Goal: Check status: Check status

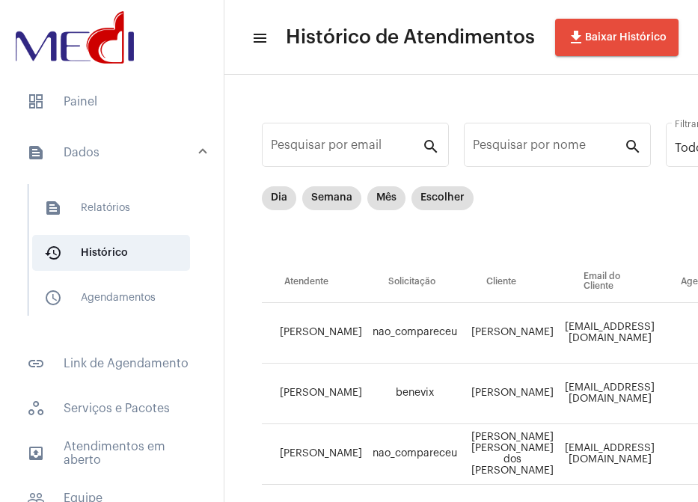
scroll to position [1103, 684]
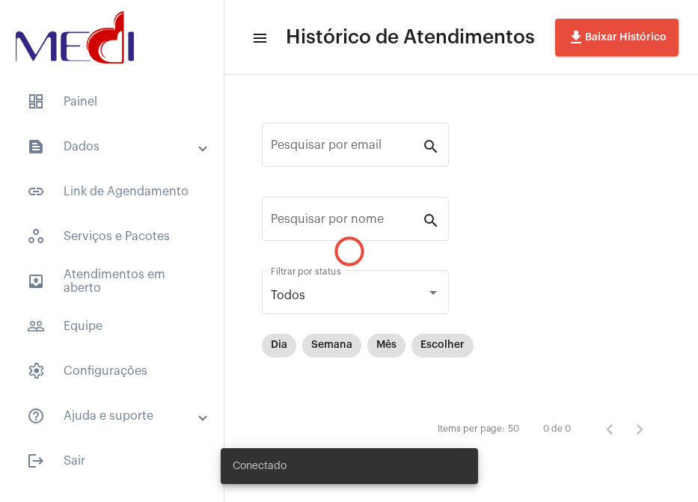
click at [145, 261] on mat-accordion "text_snippet_outlined Dados text_snippet_outlined Relatórios history_outlined H…" at bounding box center [112, 281] width 224 height 305
click at [141, 270] on span "outbox_outline Atendimentos em aberto" at bounding box center [112, 281] width 194 height 36
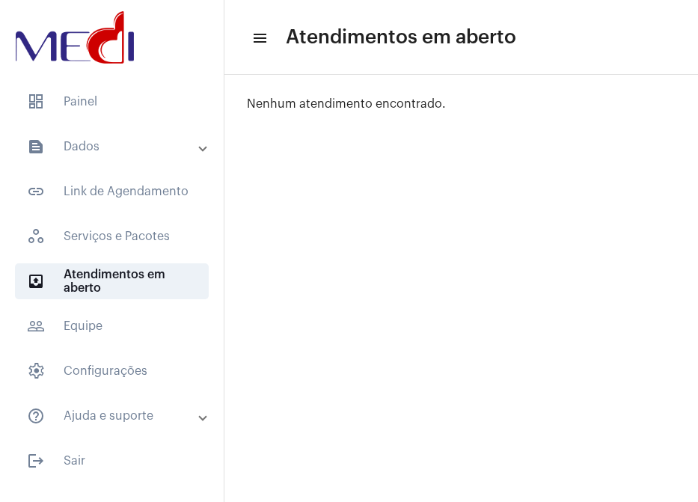
click at [80, 145] on mat-panel-title "text_snippet_outlined Dados" at bounding box center [113, 147] width 173 height 18
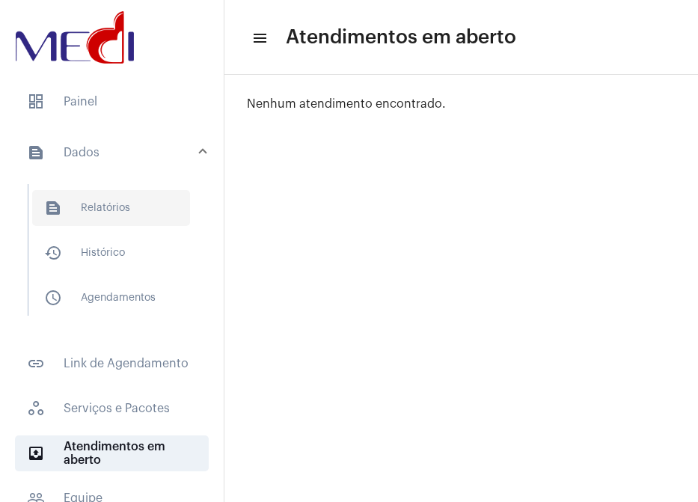
click at [79, 203] on span "text_snippet_outlined Relatórios" at bounding box center [111, 208] width 158 height 36
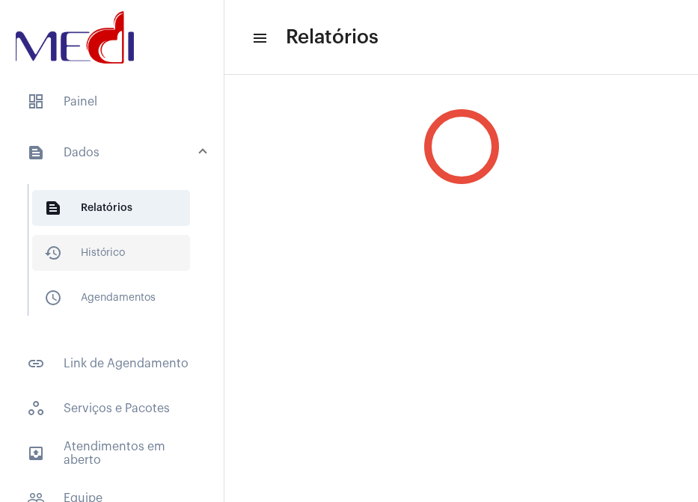
click at [88, 256] on span "history_outlined Histórico" at bounding box center [111, 253] width 158 height 36
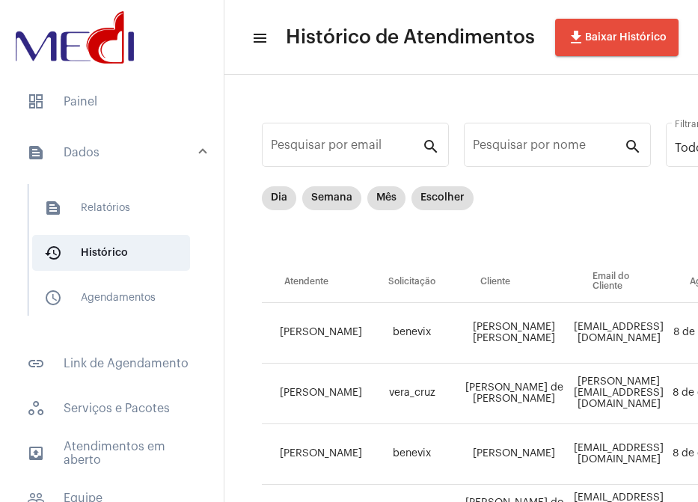
click at [281, 357] on td "[PERSON_NAME]" at bounding box center [314, 333] width 104 height 61
click at [281, 202] on mat-chip "Dia" at bounding box center [279, 198] width 34 height 24
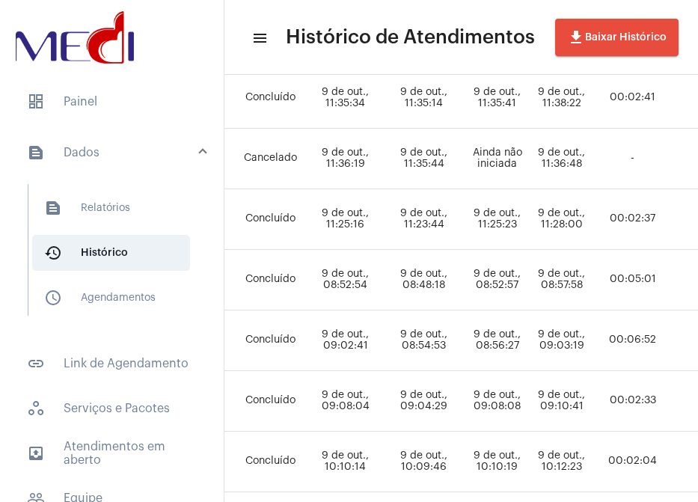
scroll to position [599, 539]
